Goal: Transaction & Acquisition: Purchase product/service

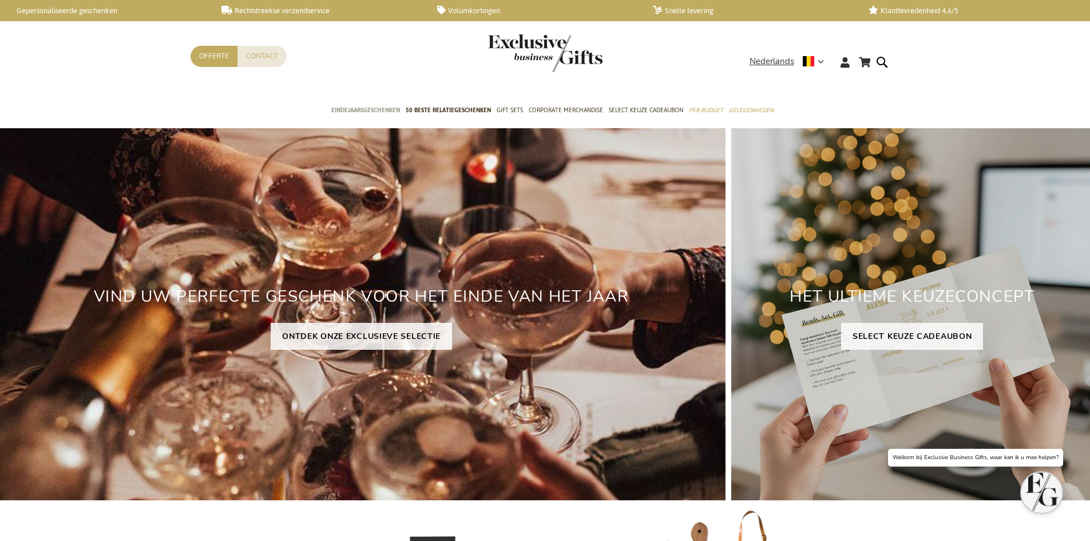
click at [367, 111] on span "Eindejaarsgeschenken" at bounding box center [365, 110] width 69 height 12
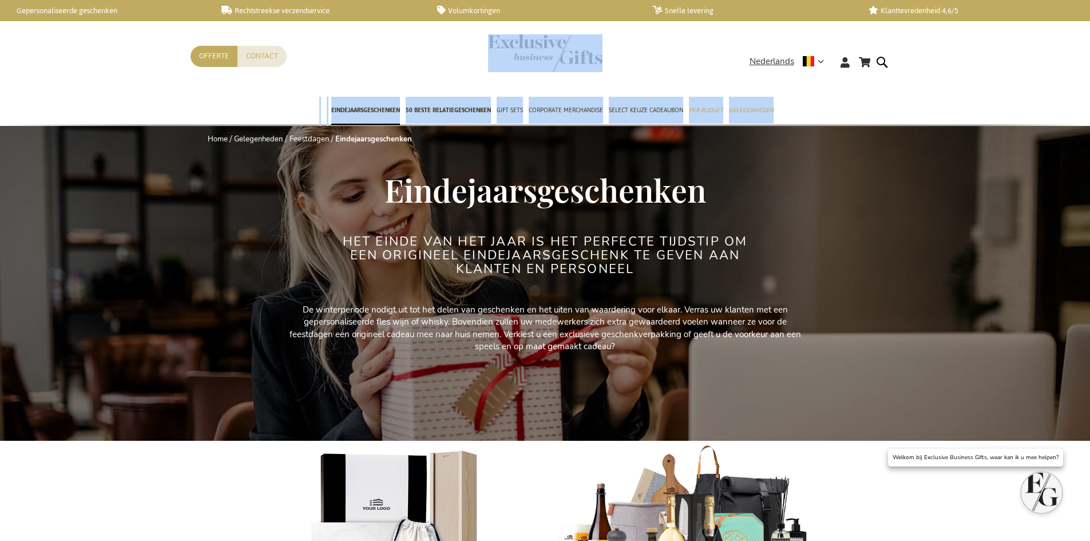
drag, startPoint x: 1089, startPoint y: 84, endPoint x: 1089, endPoint y: 132, distance: 48.6
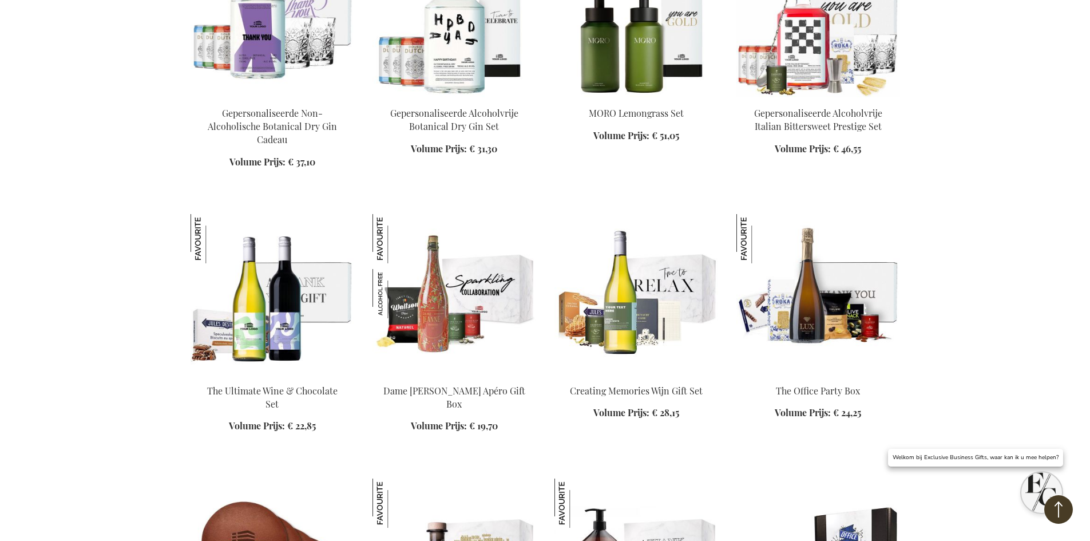
scroll to position [1663, 0]
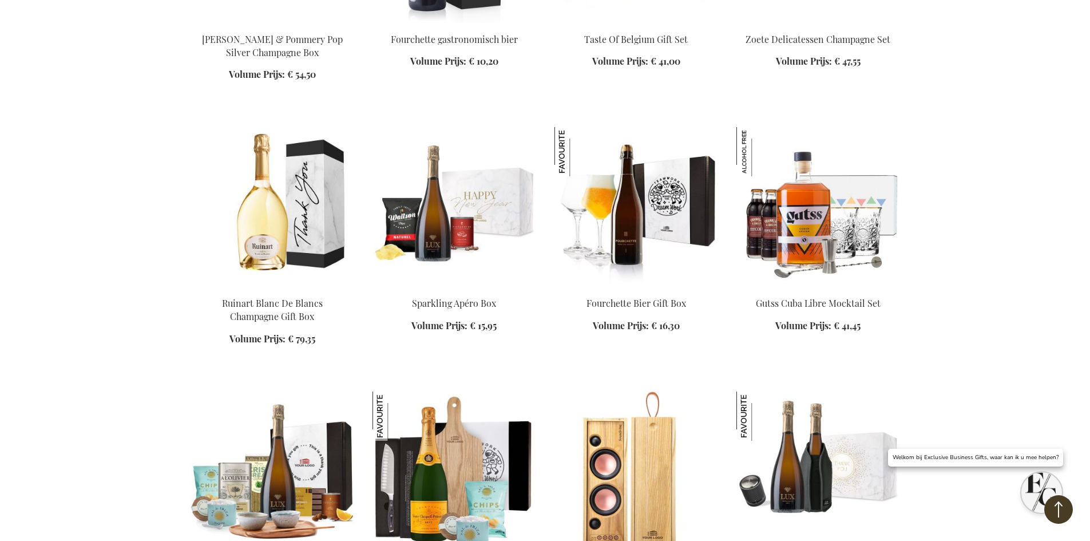
scroll to position [2464, 0]
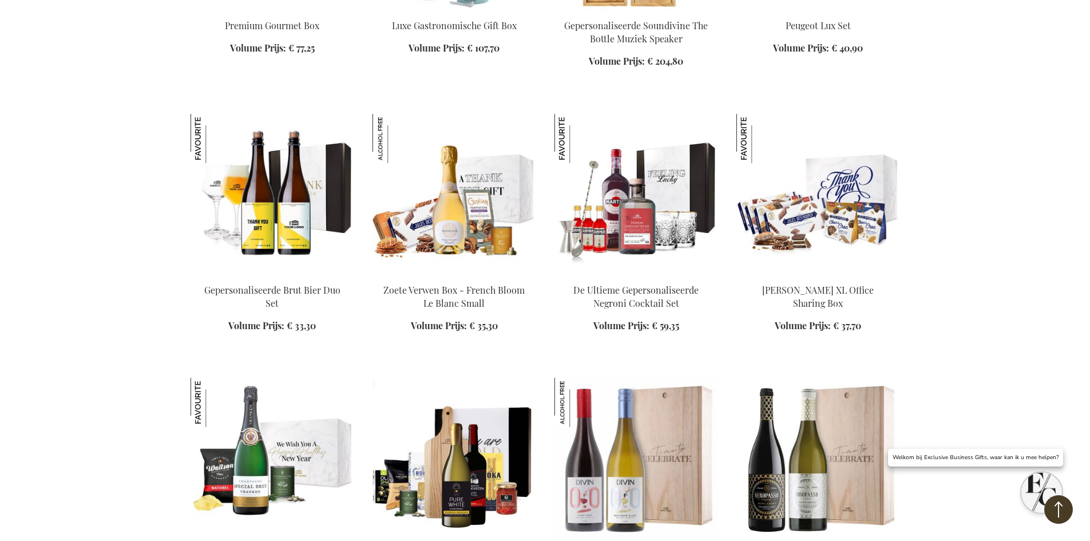
scroll to position [2886, 0]
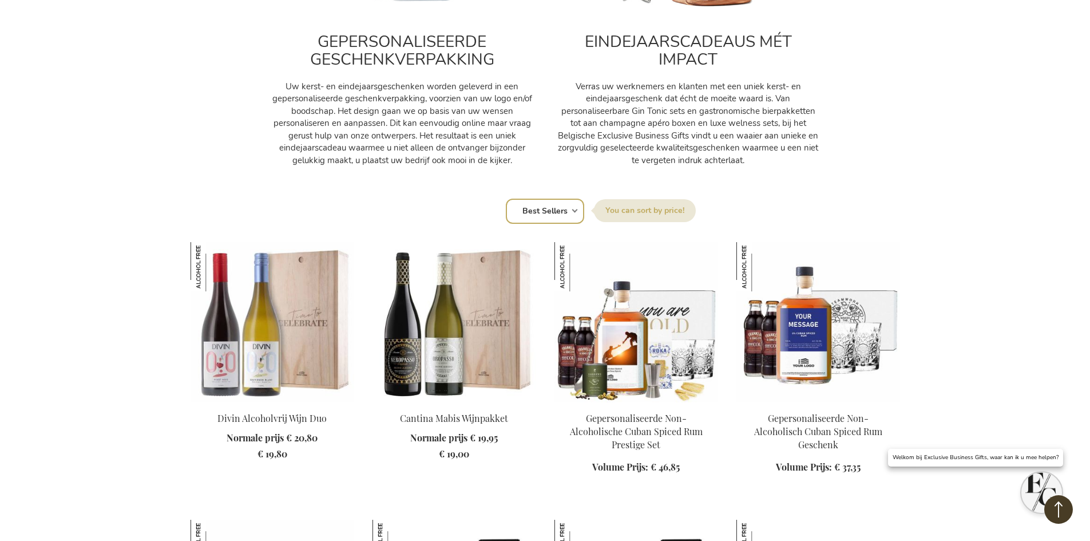
scroll to position [439, 0]
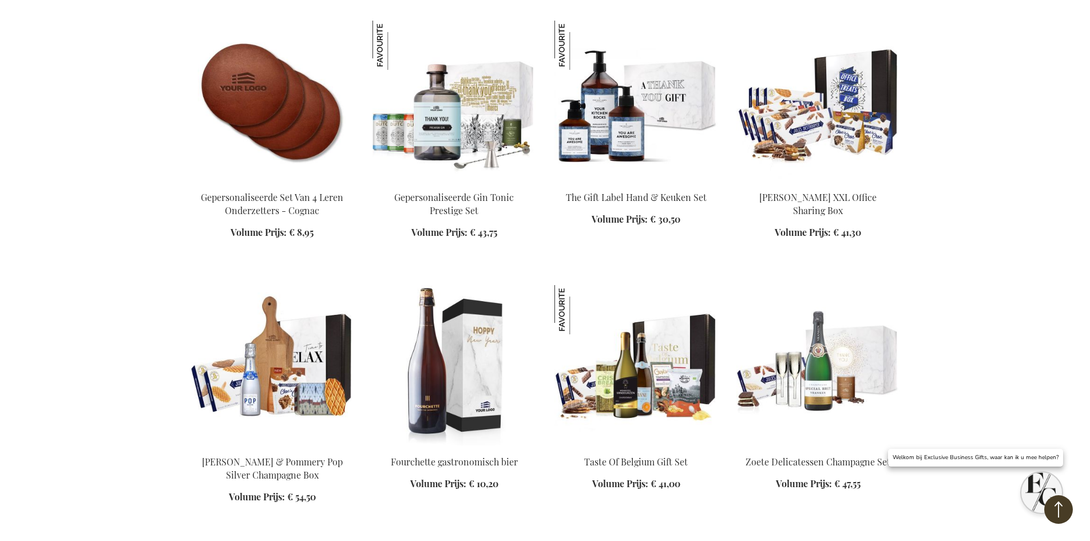
scroll to position [2606, 0]
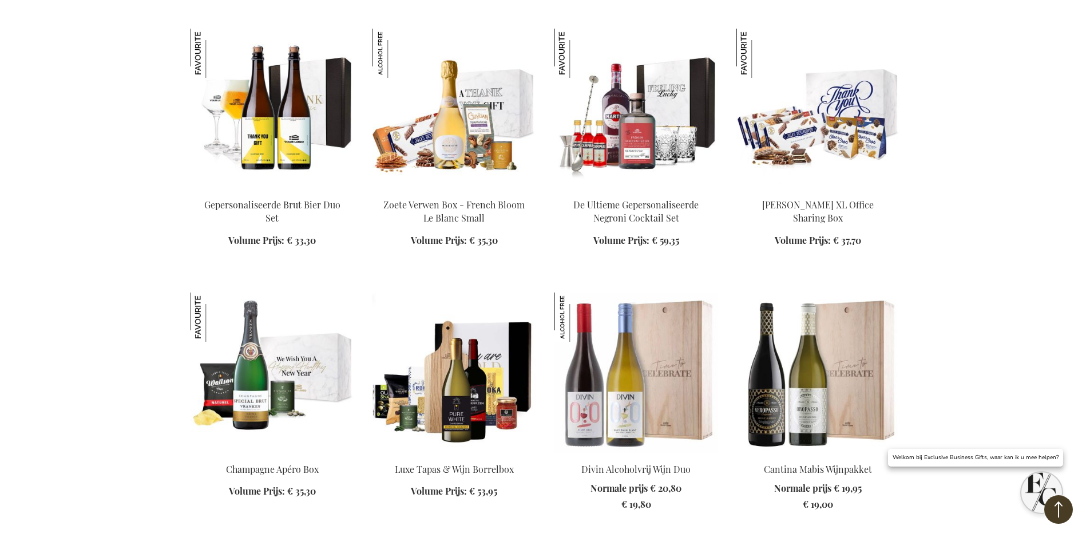
scroll to position [3247, 0]
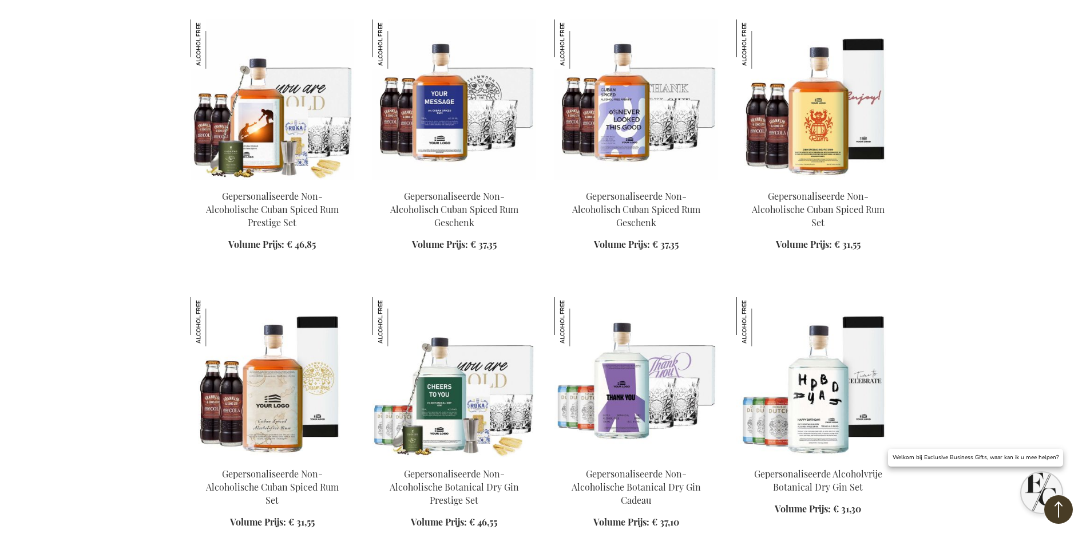
scroll to position [3552, 0]
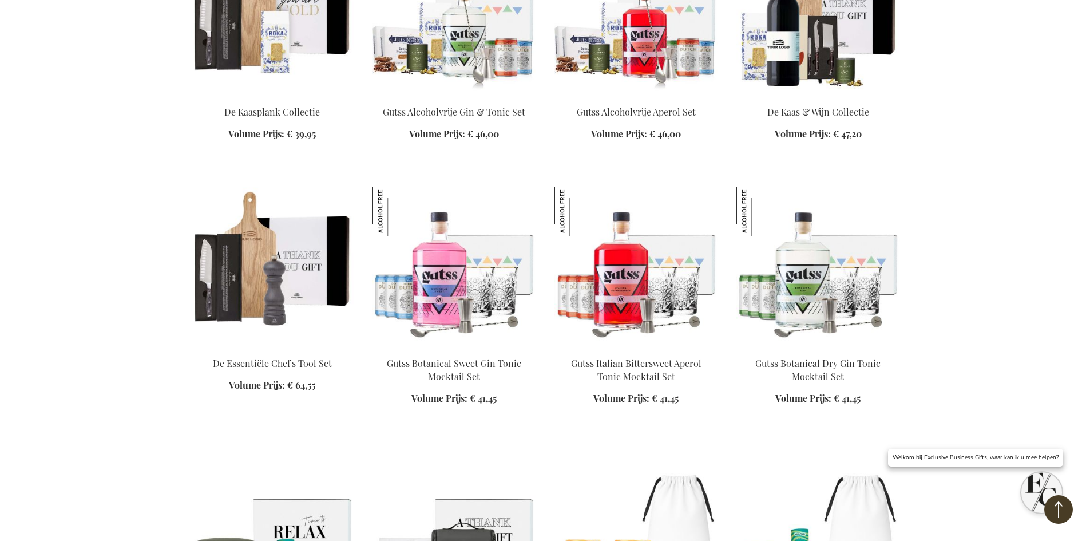
scroll to position [4961, 0]
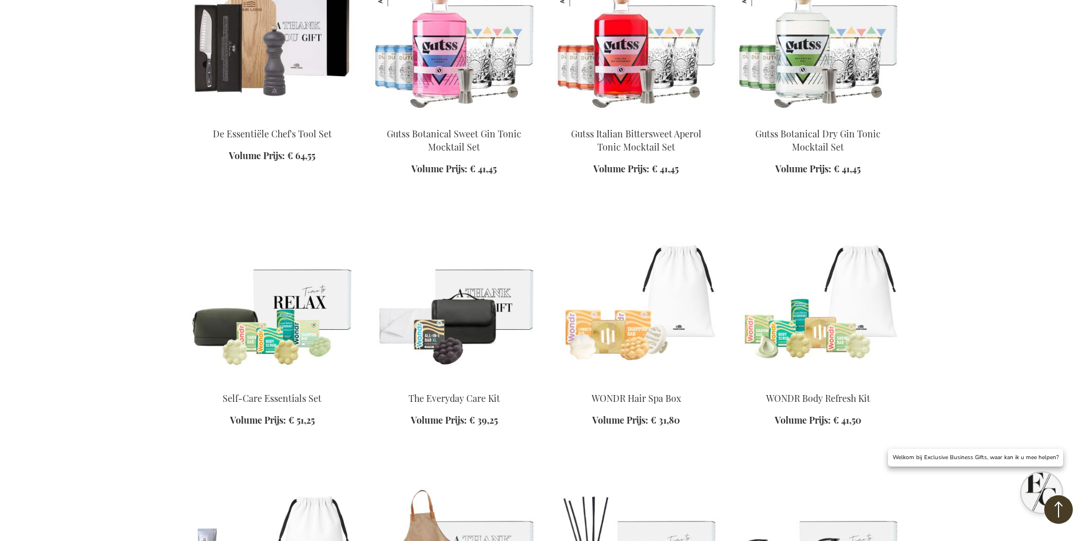
scroll to position [5204, 0]
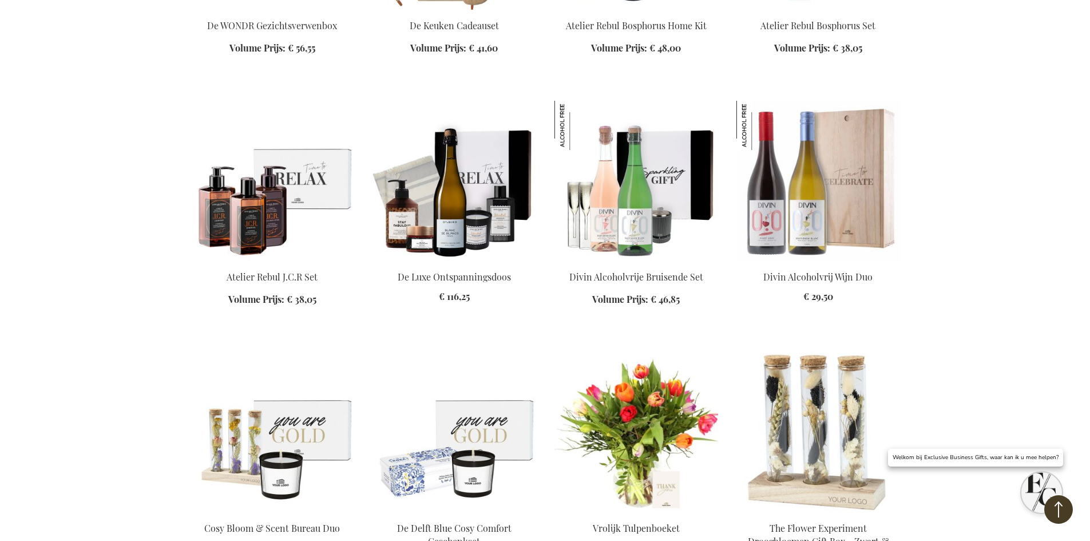
scroll to position [5844, 0]
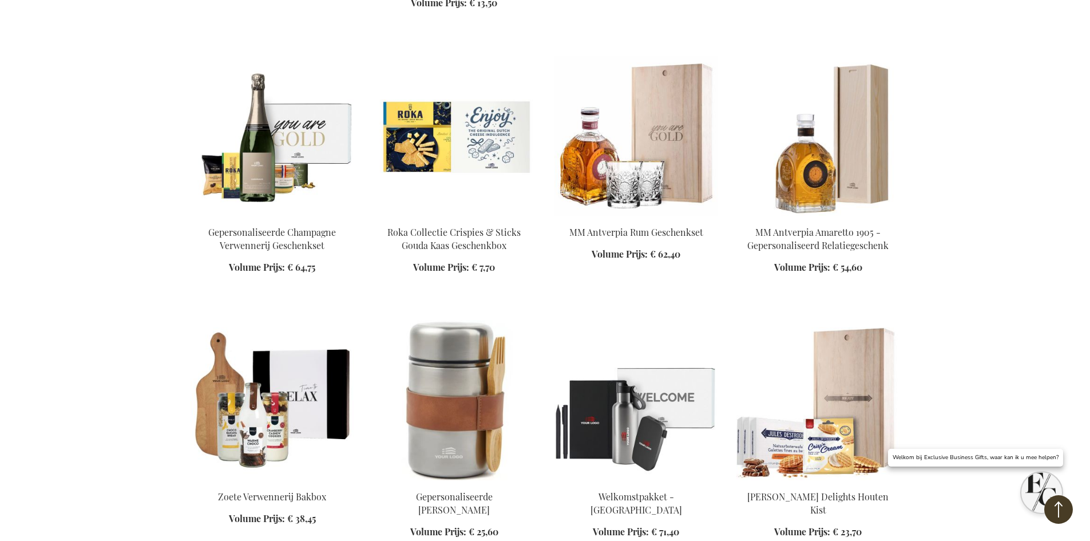
scroll to position [6654, 0]
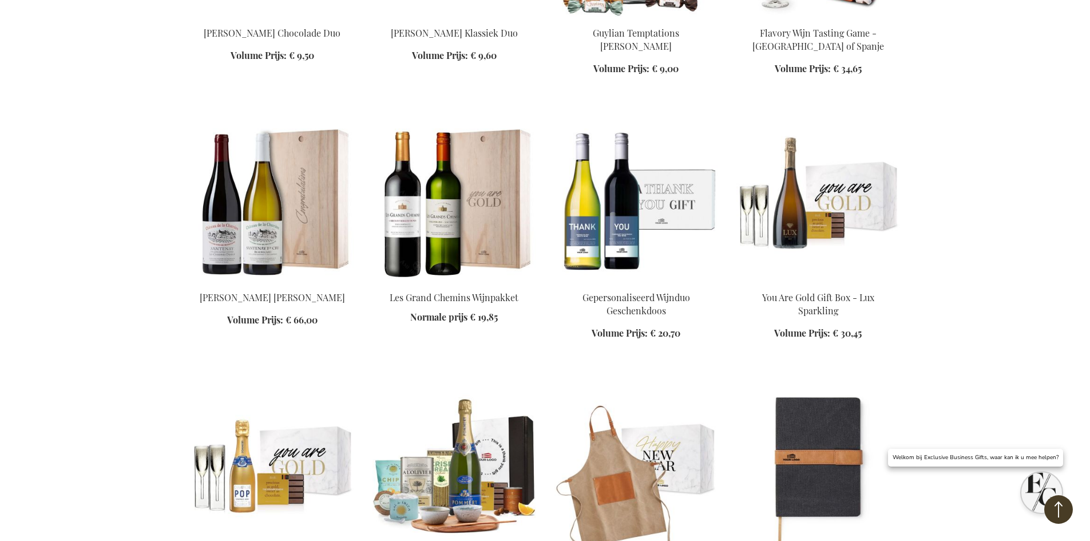
scroll to position [7499, 0]
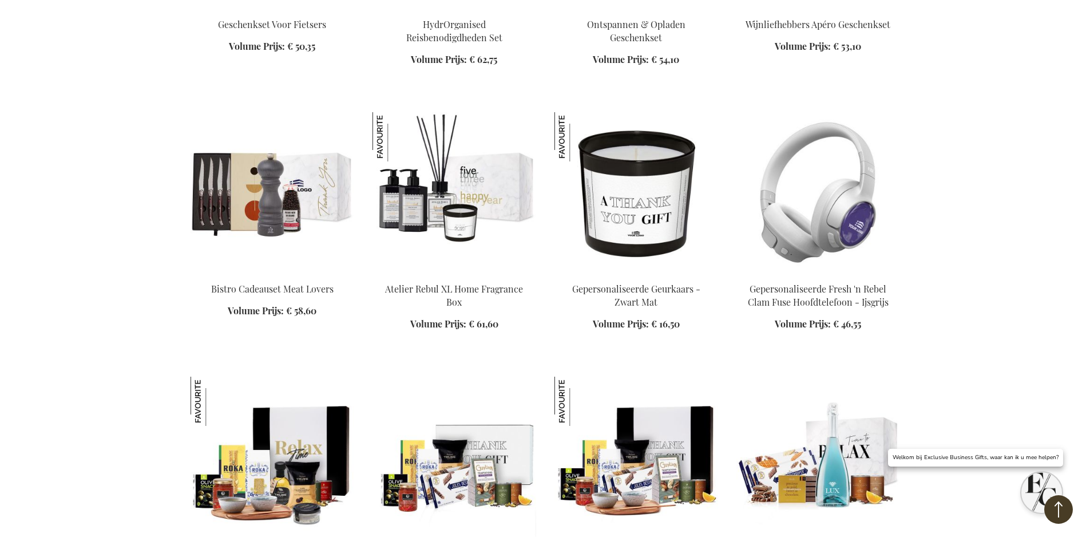
scroll to position [8443, 0]
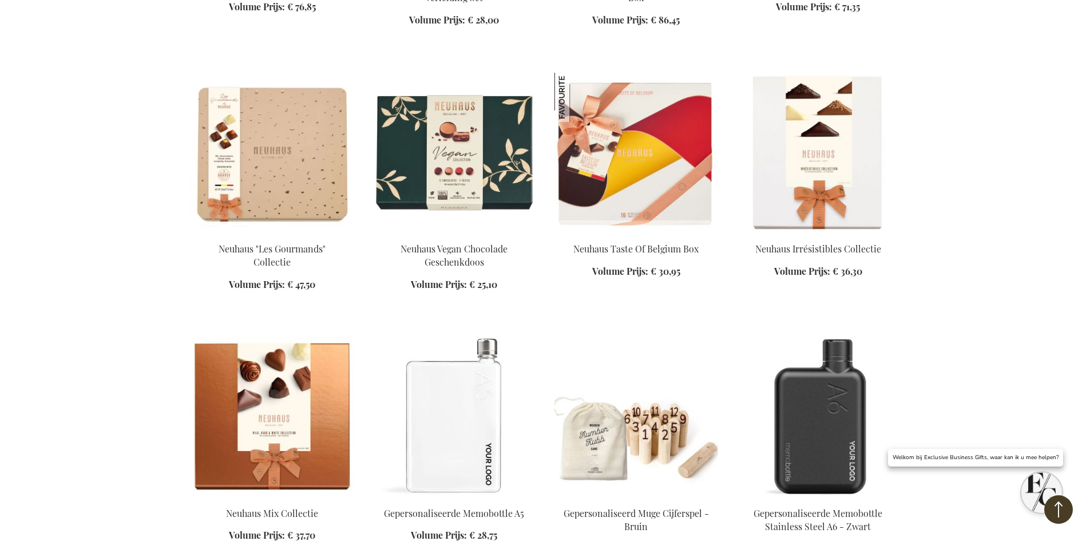
scroll to position [9265, 0]
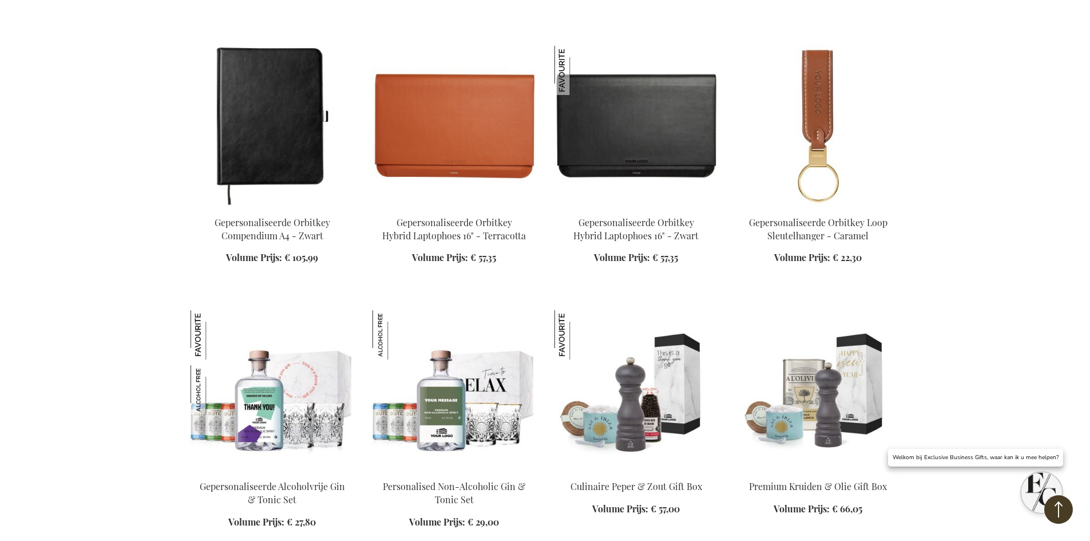
scroll to position [10154, 0]
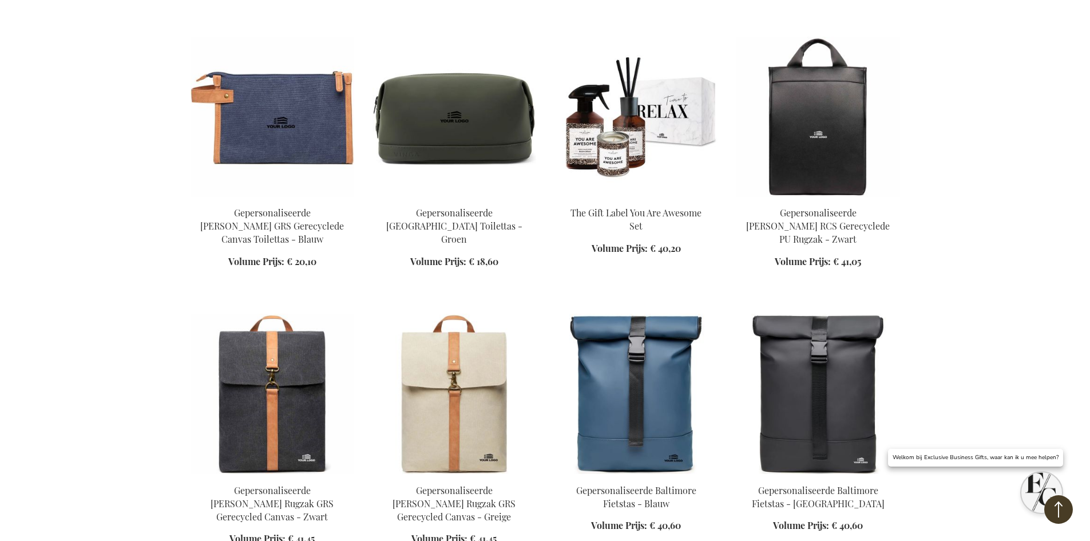
scroll to position [10930, 0]
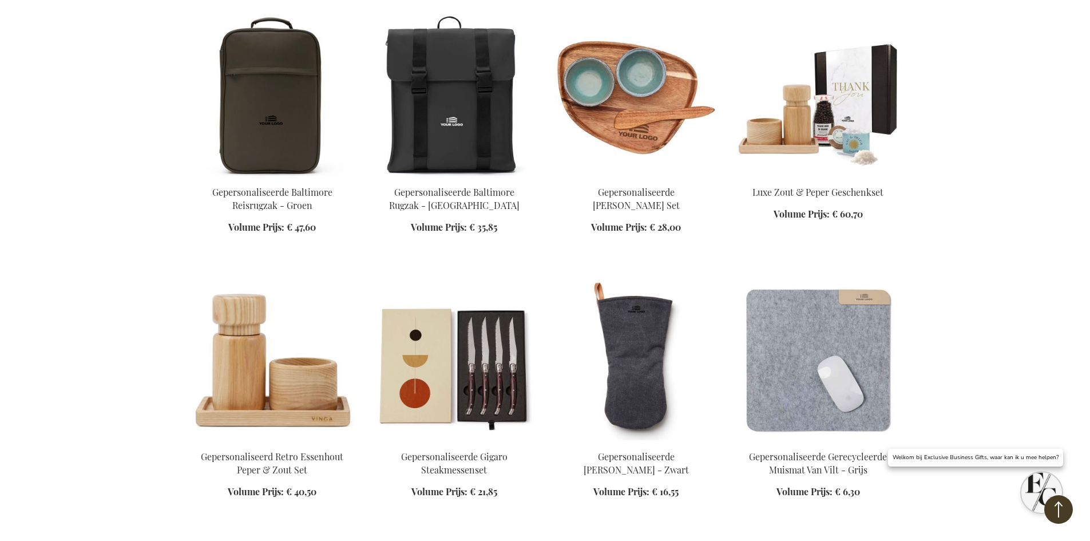
scroll to position [11806, 0]
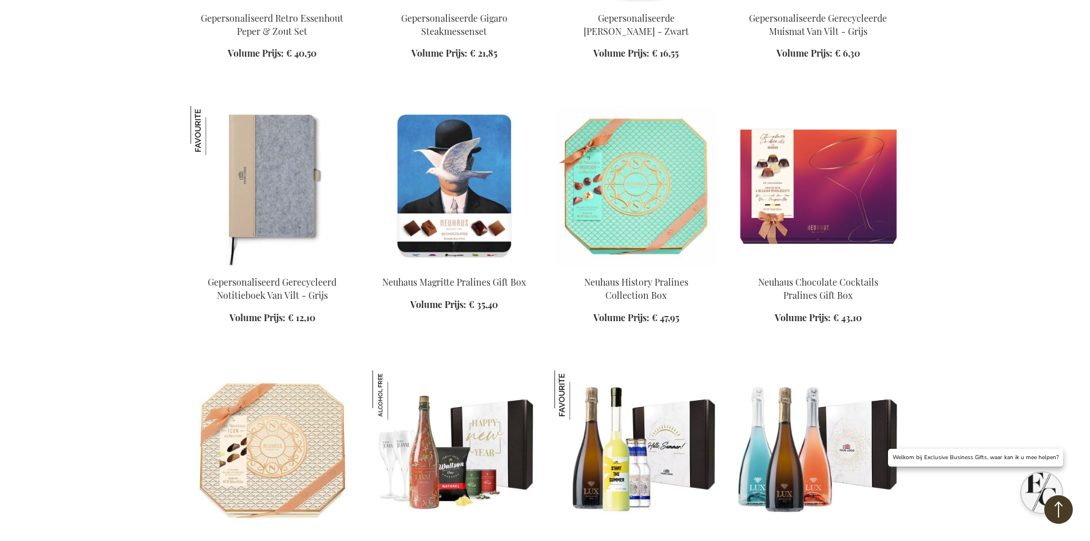
scroll to position [11915, 0]
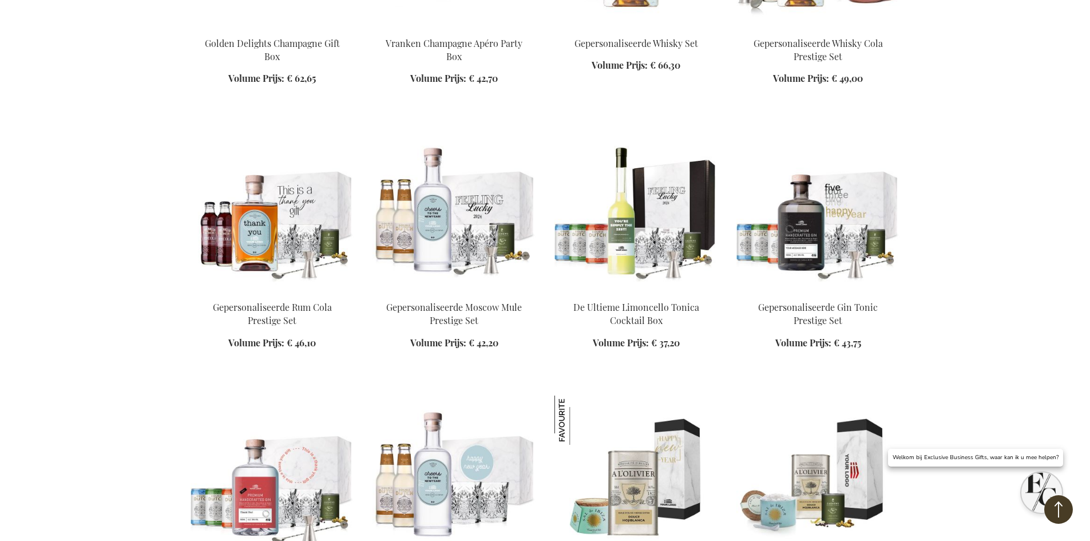
scroll to position [13808, 0]
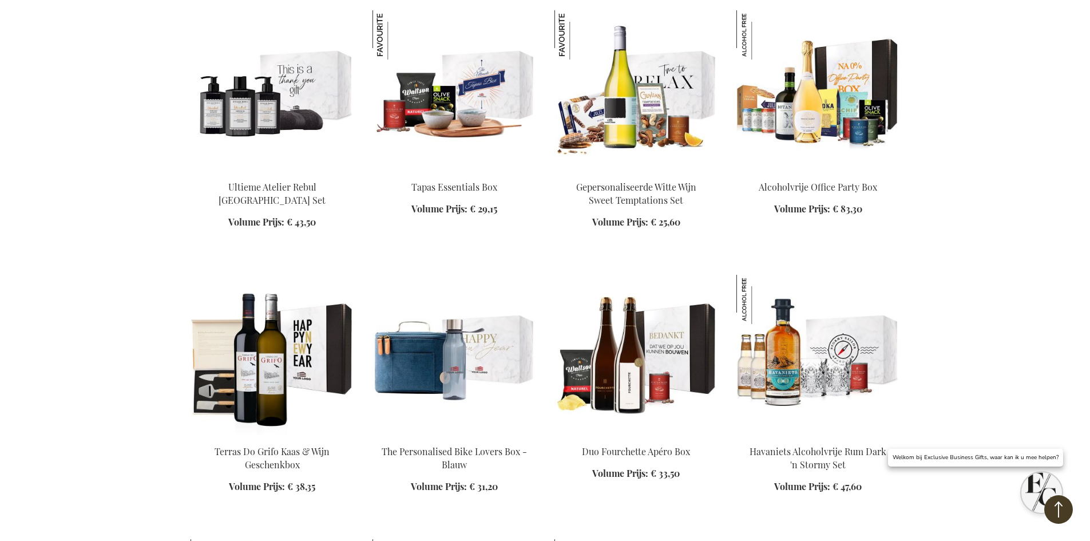
scroll to position [14538, 0]
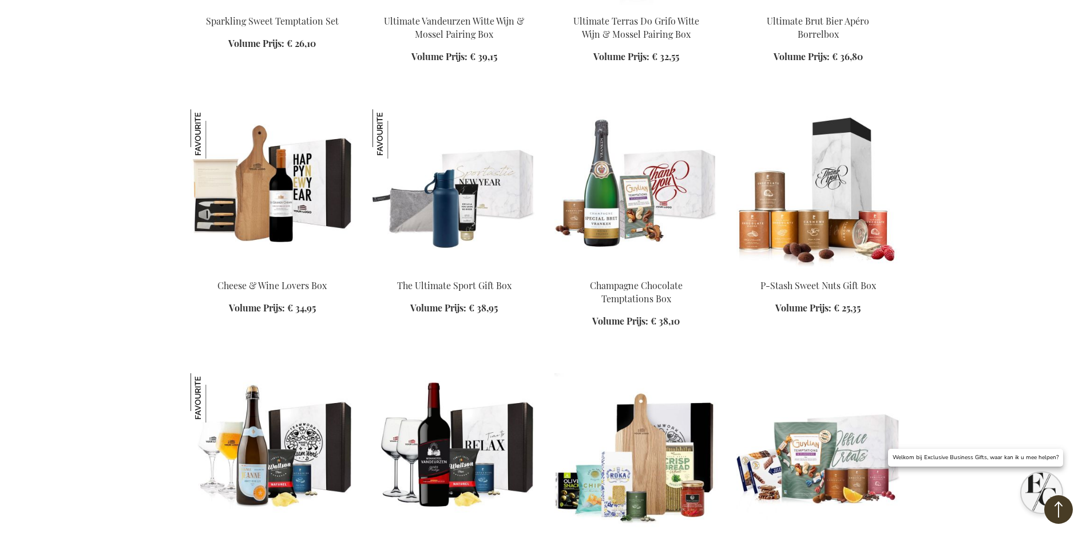
scroll to position [15850, 0]
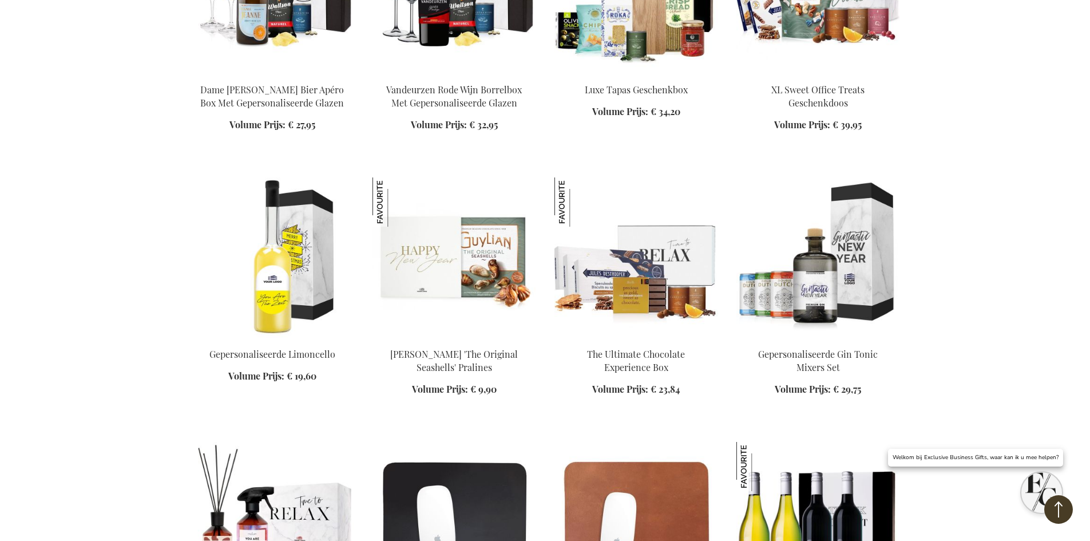
scroll to position [16429, 0]
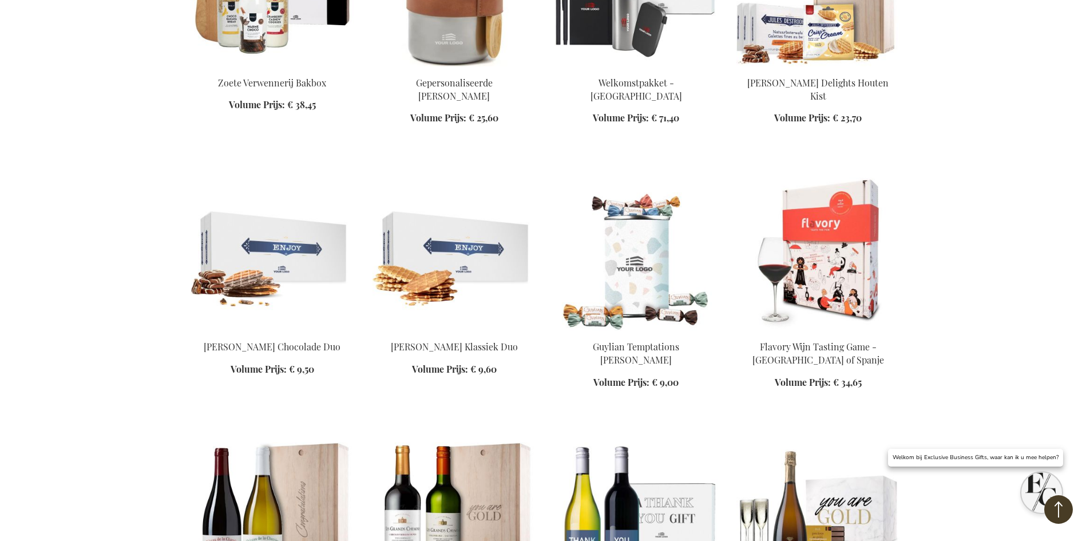
scroll to position [3133, 0]
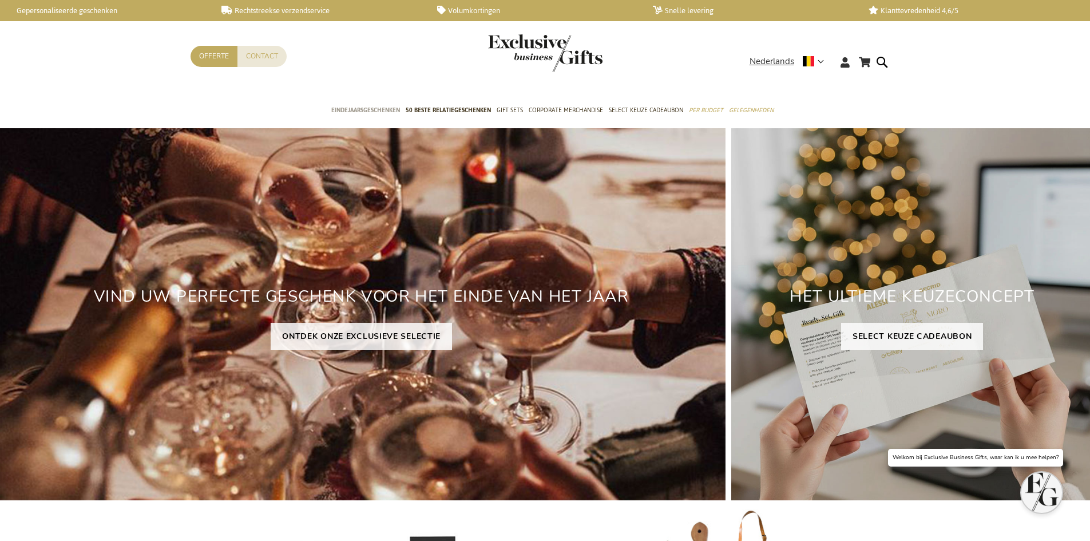
click at [348, 109] on span "Eindejaarsgeschenken" at bounding box center [365, 110] width 69 height 12
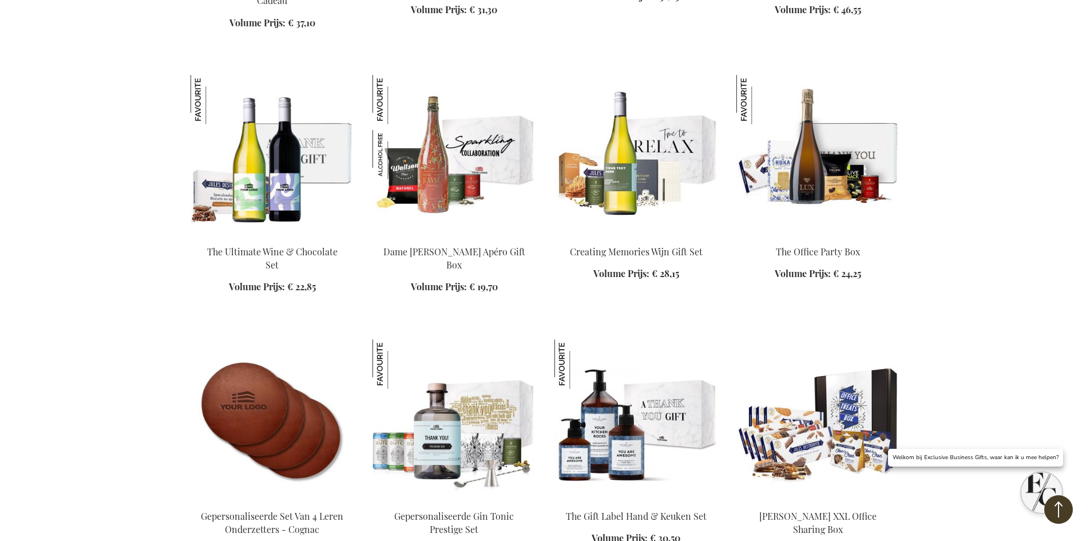
scroll to position [1685, 0]
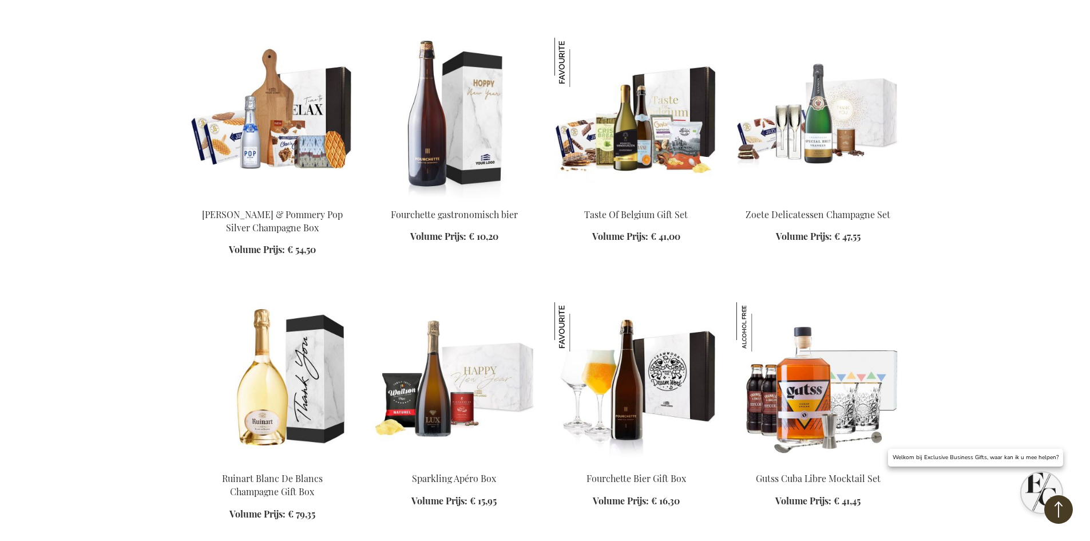
scroll to position [2174, 0]
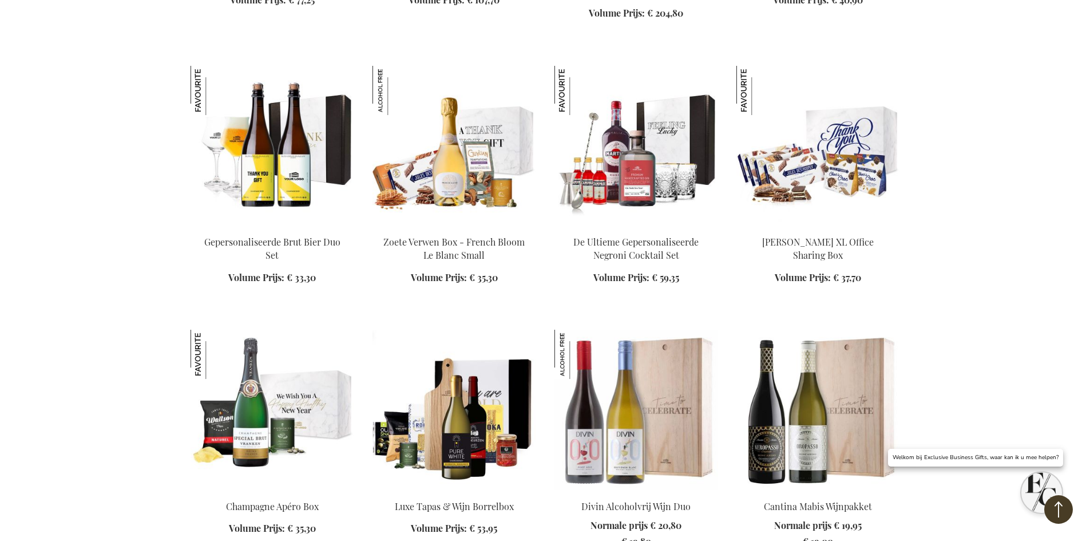
scroll to position [2935, 0]
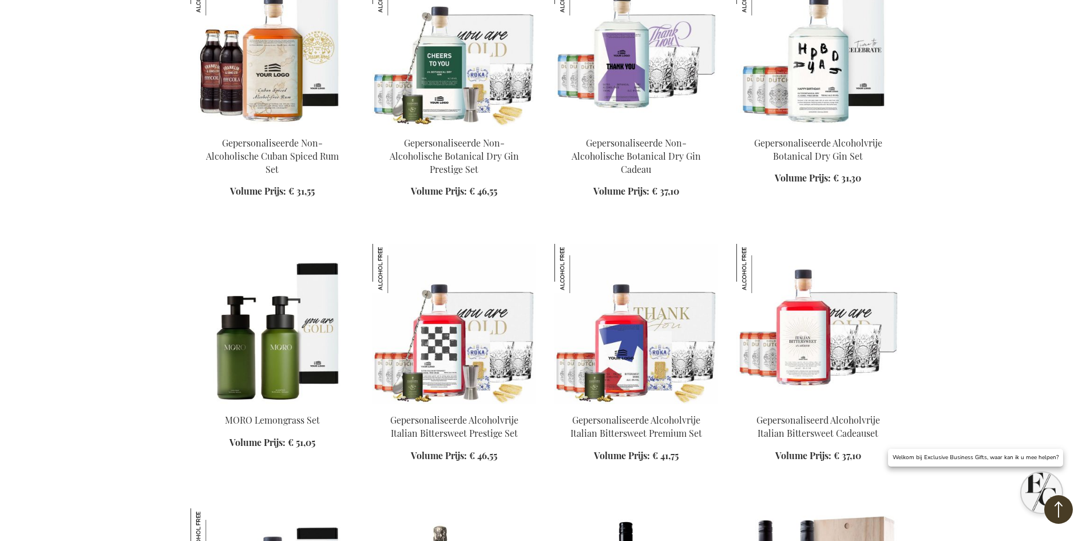
scroll to position [3926, 0]
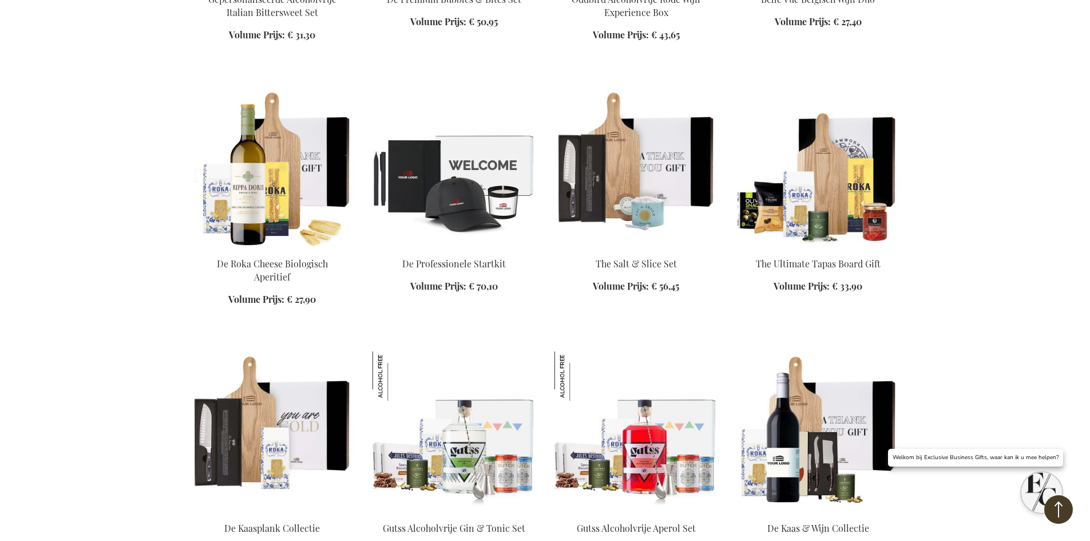
scroll to position [4686, 0]
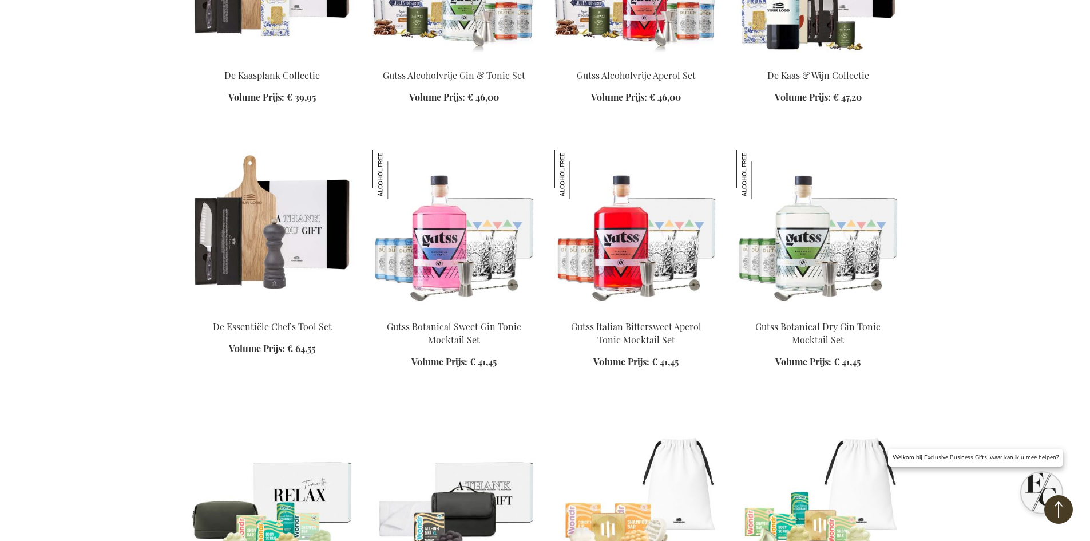
scroll to position [4967, 0]
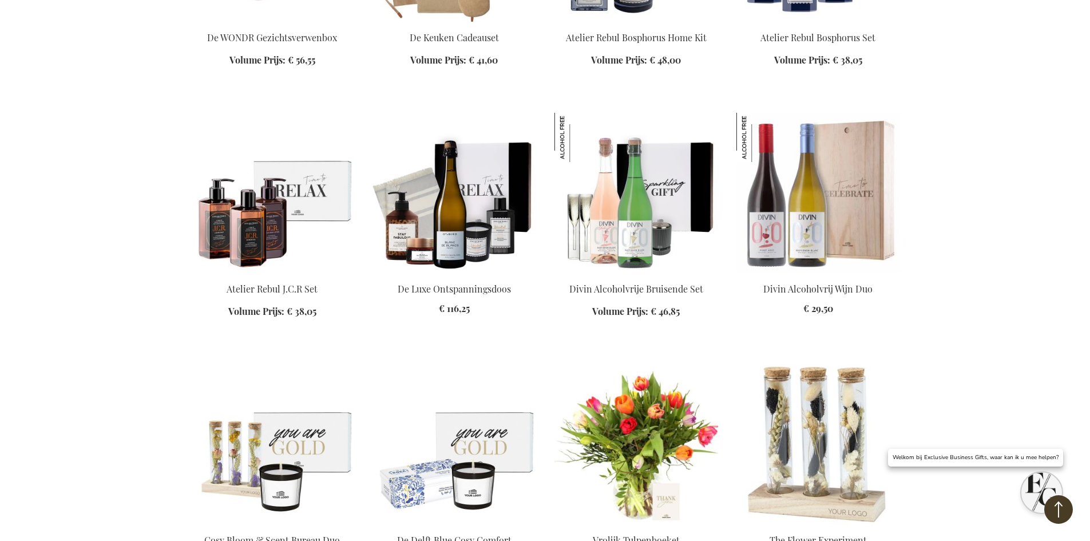
scroll to position [5850, 0]
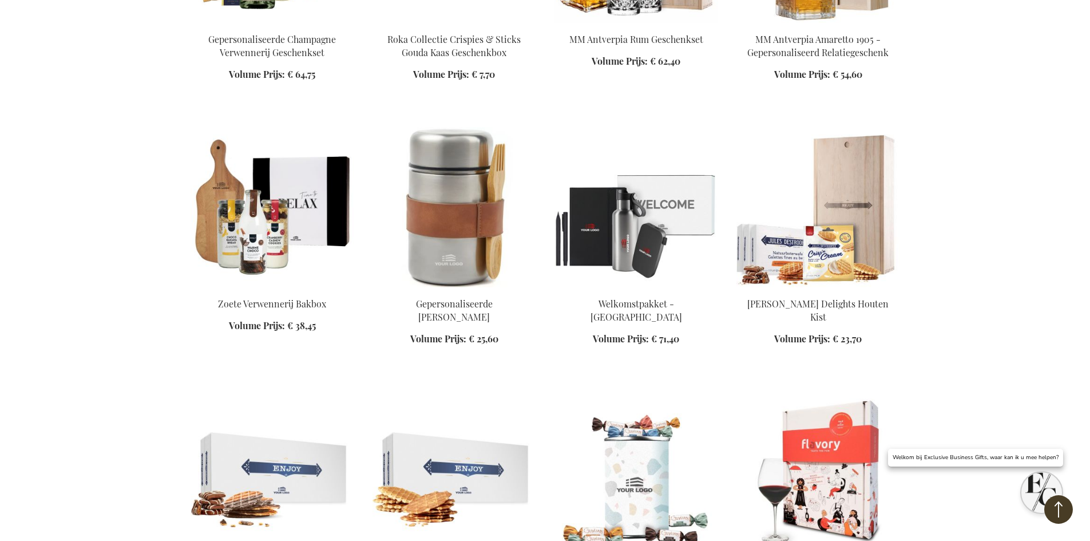
scroll to position [6891, 0]
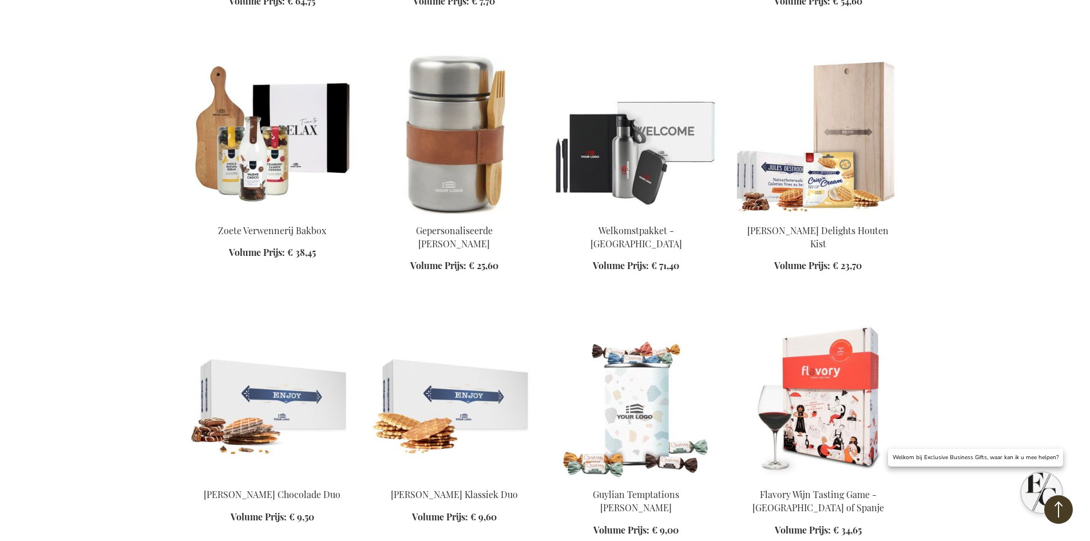
click at [649, 350] on img at bounding box center [636, 398] width 164 height 160
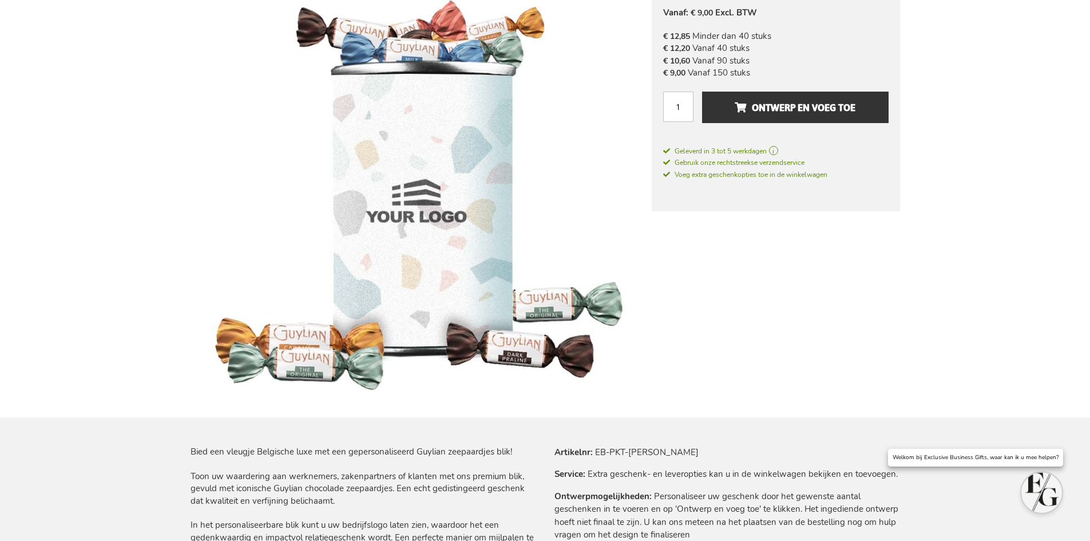
scroll to position [221, 0]
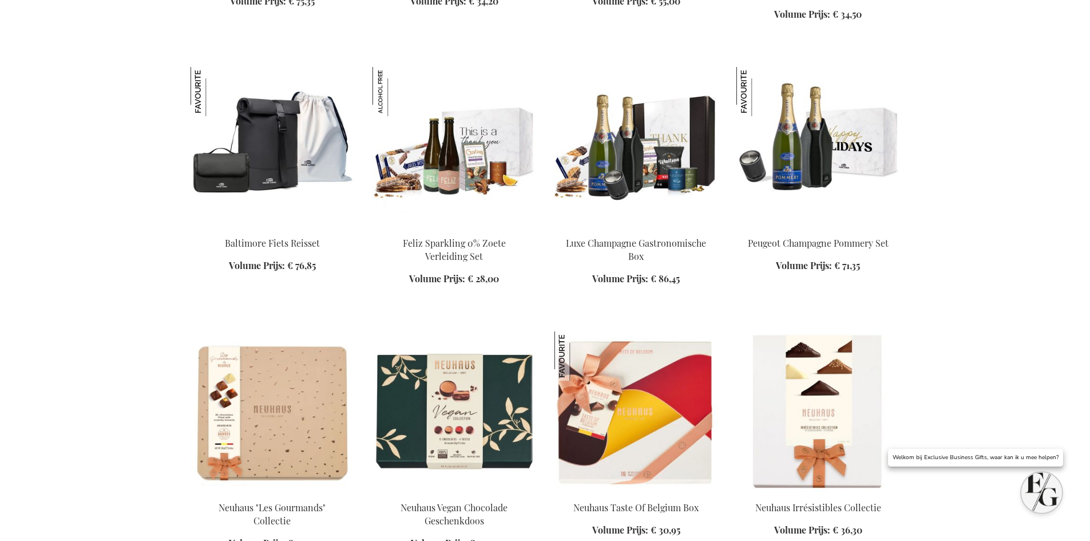
scroll to position [2694, 0]
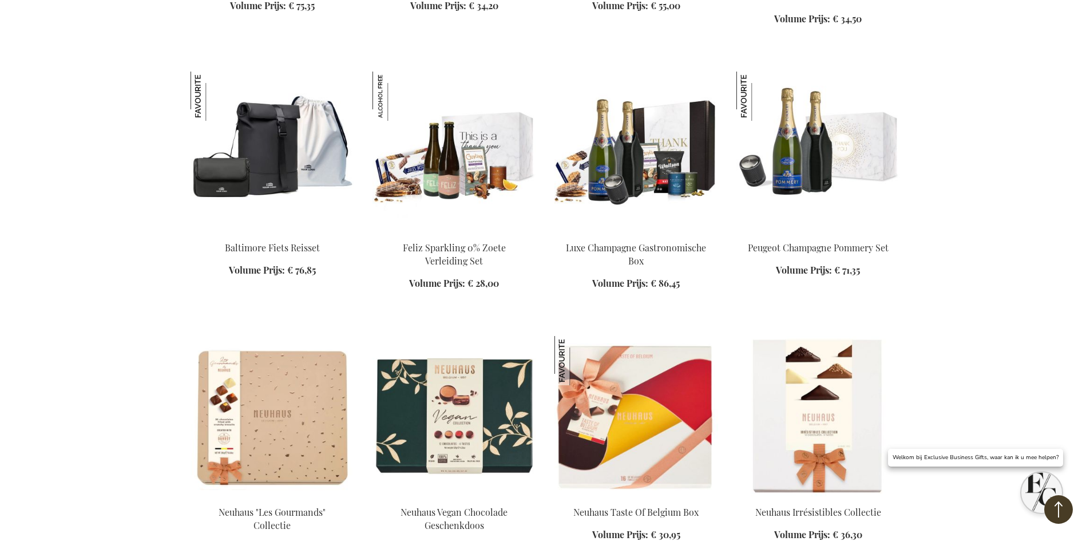
scroll to position [2899, 0]
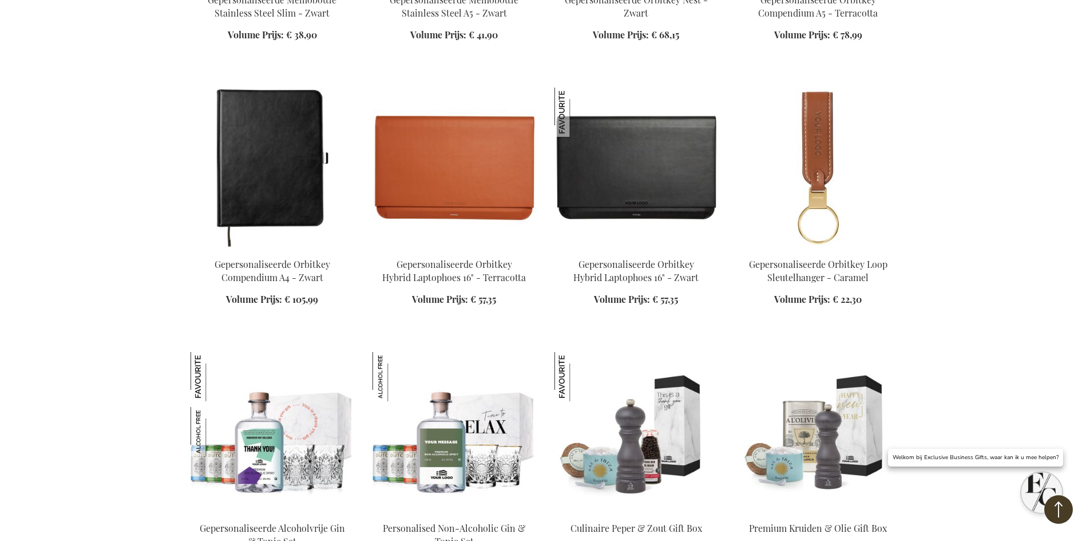
scroll to position [3990, 0]
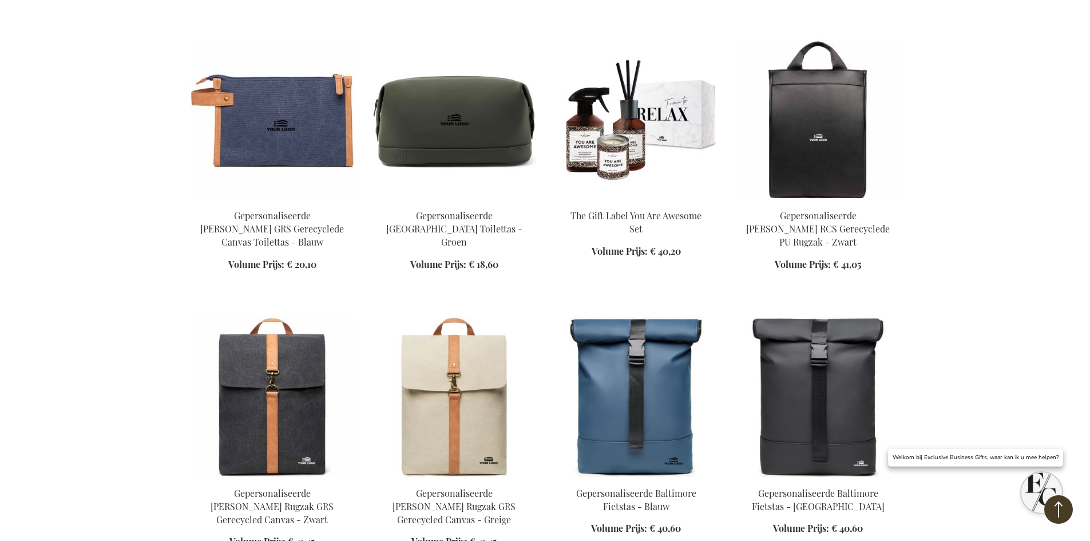
scroll to position [4734, 0]
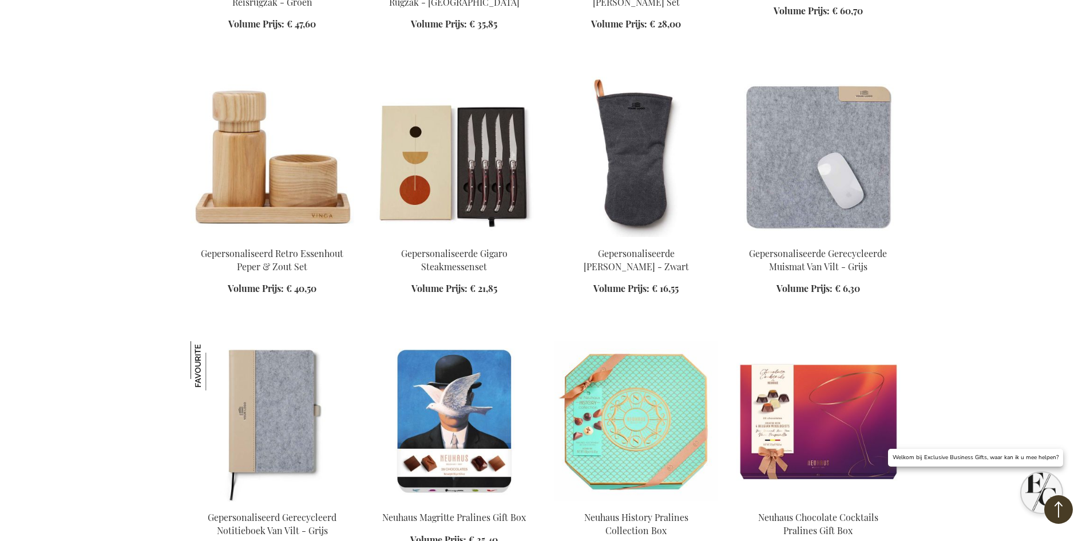
scroll to position [5524, 0]
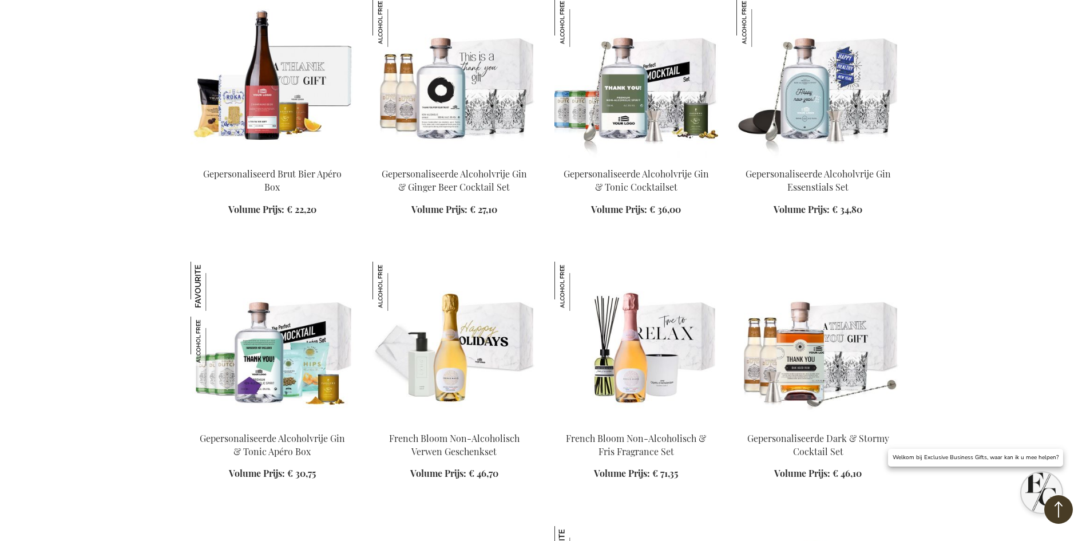
scroll to position [6383, 0]
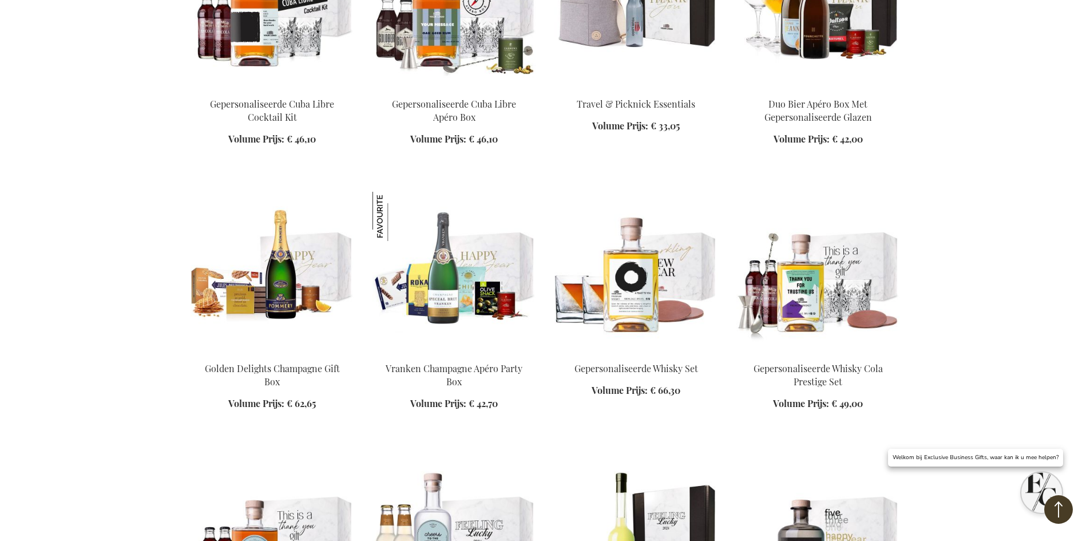
scroll to position [6889, 0]
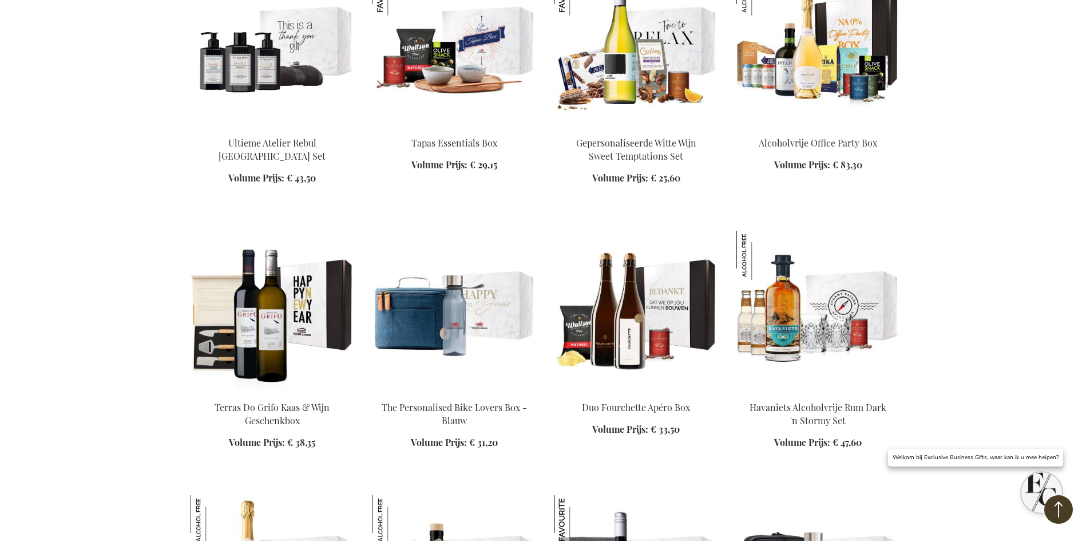
scroll to position [8164, 0]
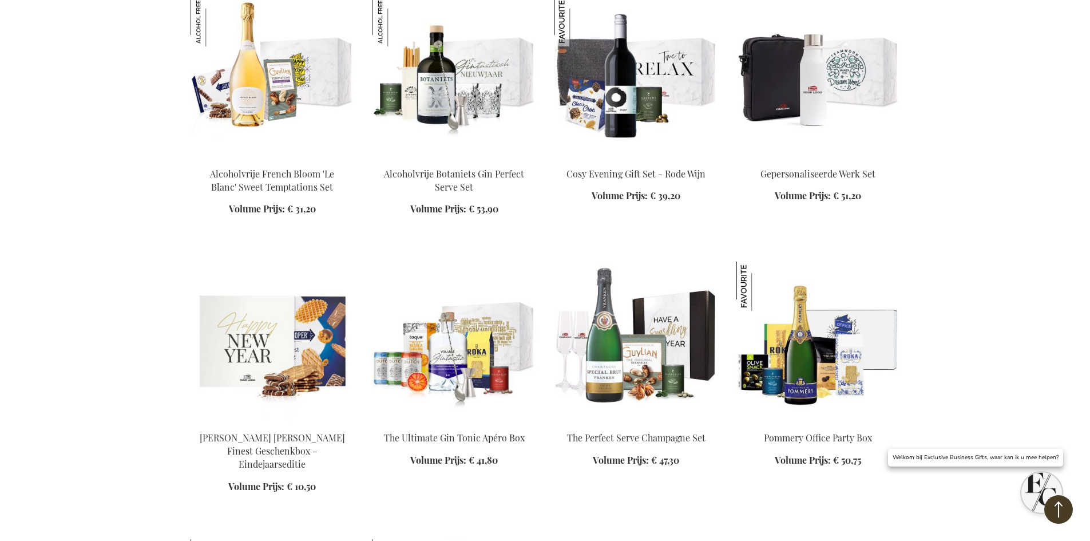
scroll to position [8669, 0]
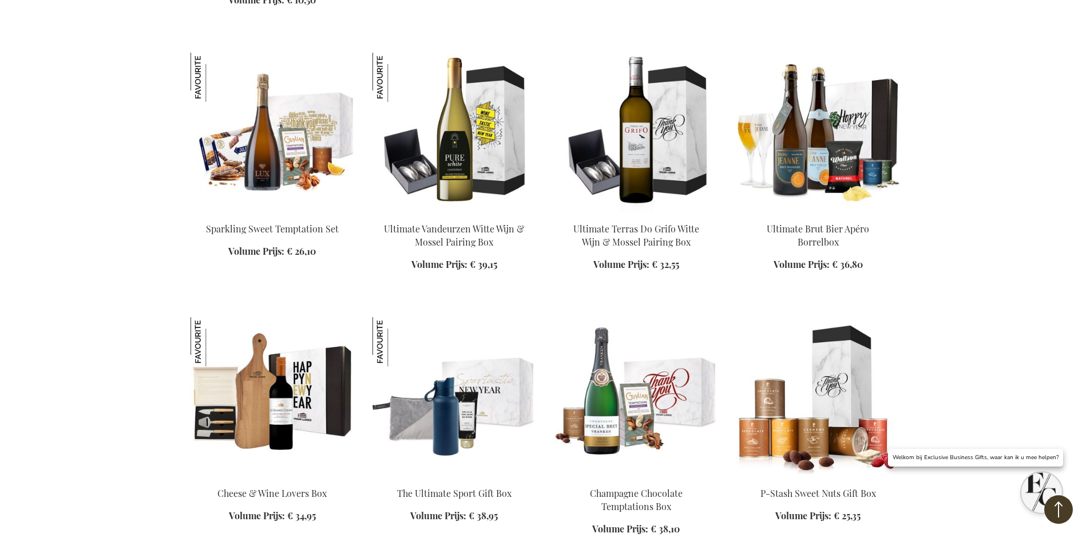
scroll to position [9116, 0]
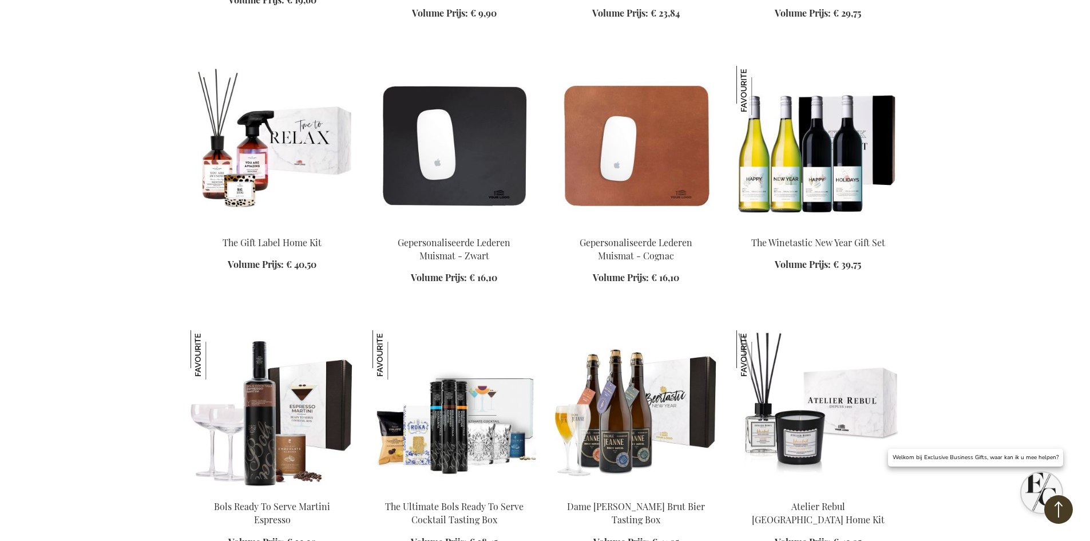
scroll to position [10175, 0]
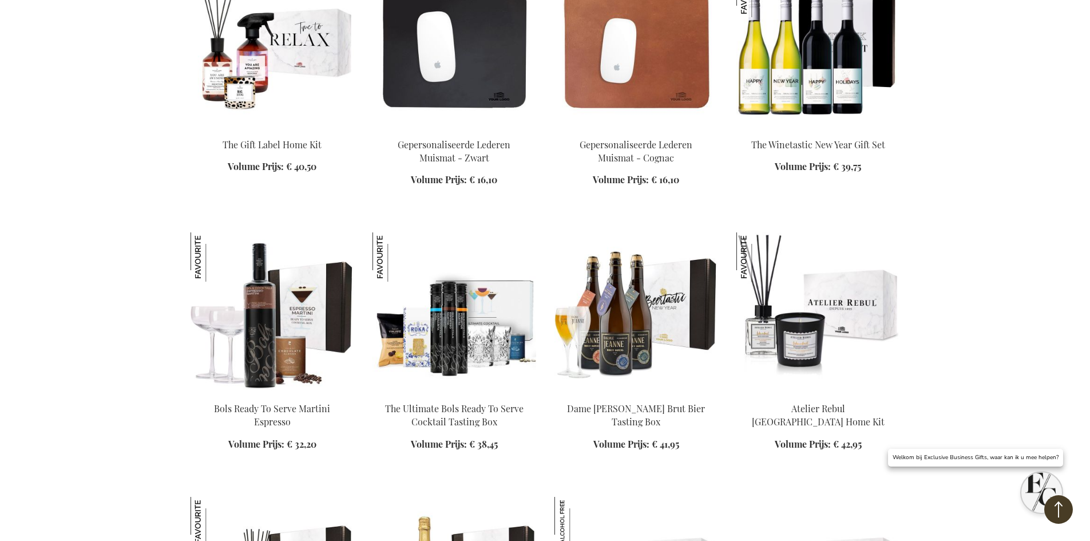
scroll to position [9854, 0]
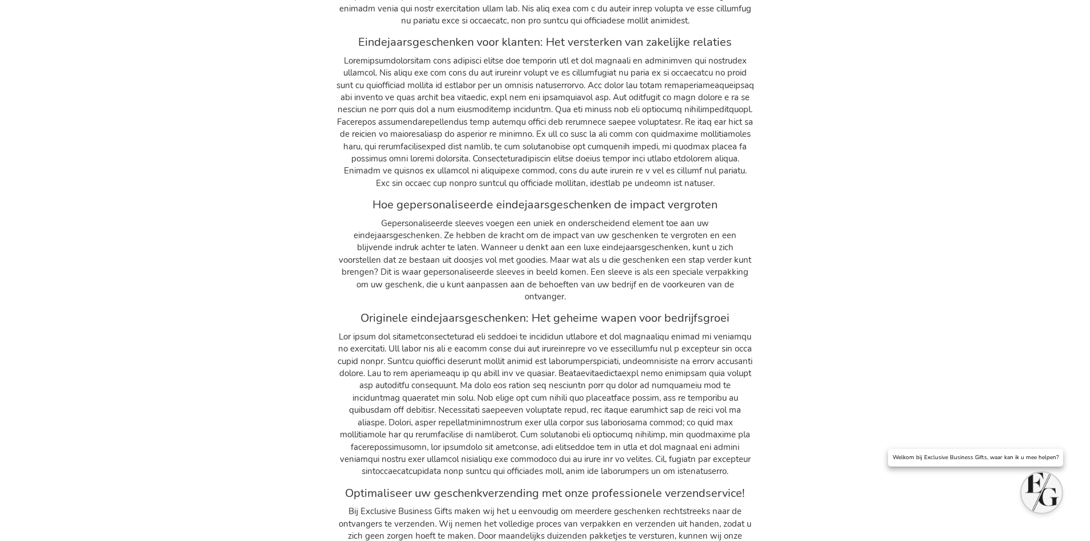
scroll to position [2694, 0]
